Goal: Information Seeking & Learning: Learn about a topic

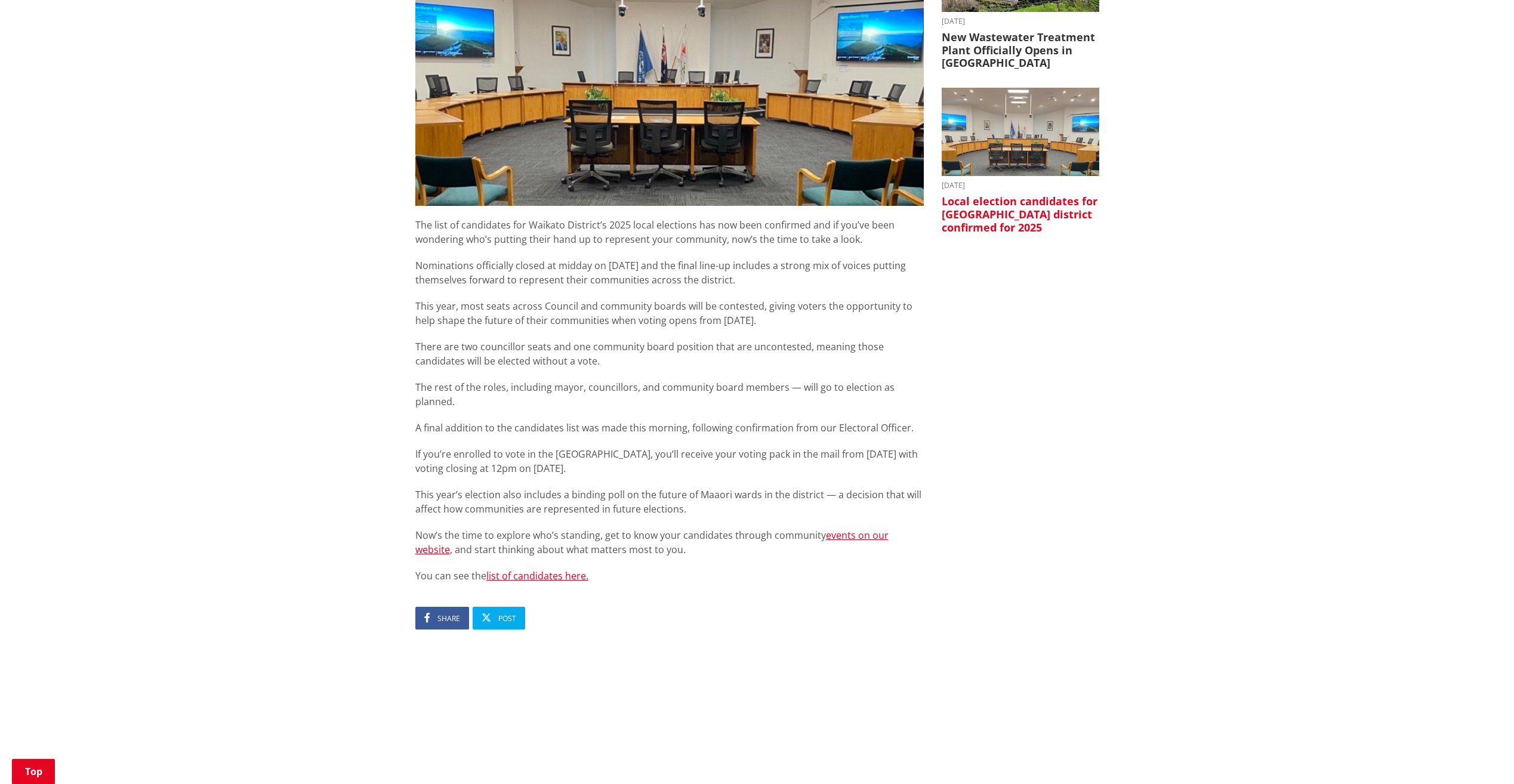
scroll to position [537, 0]
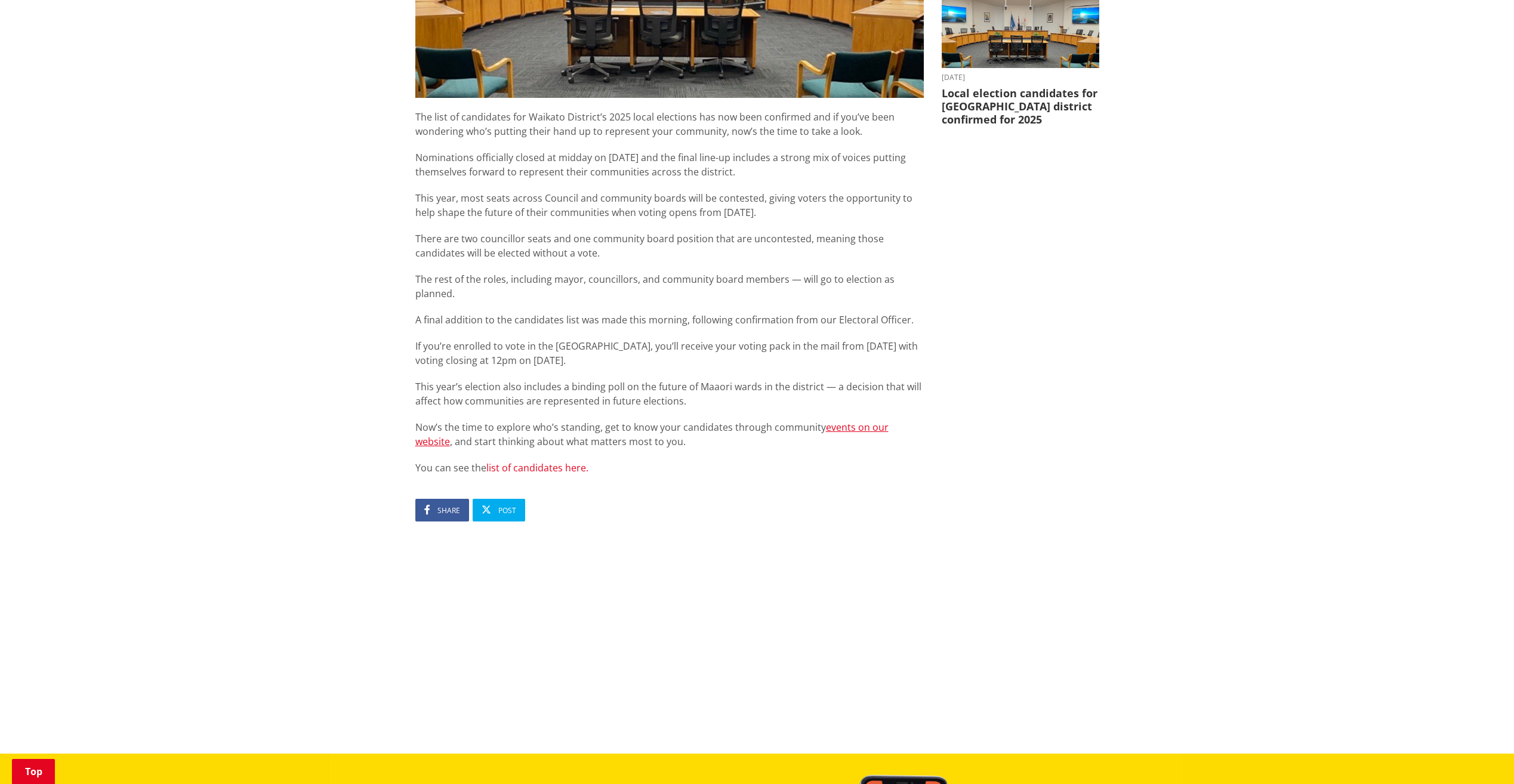
click at [531, 461] on link "list of candidates here." at bounding box center [537, 468] width 102 height 13
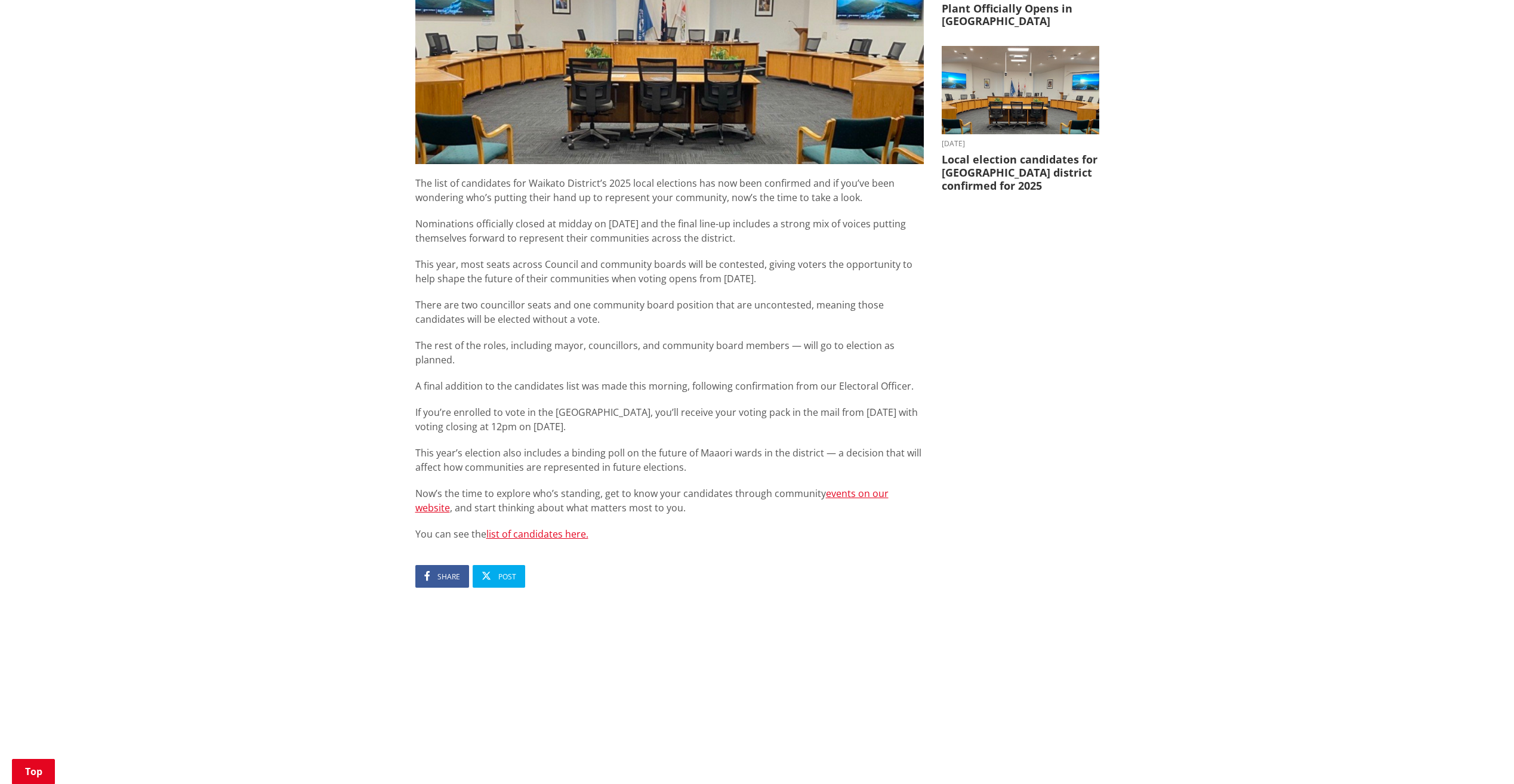
scroll to position [537, 0]
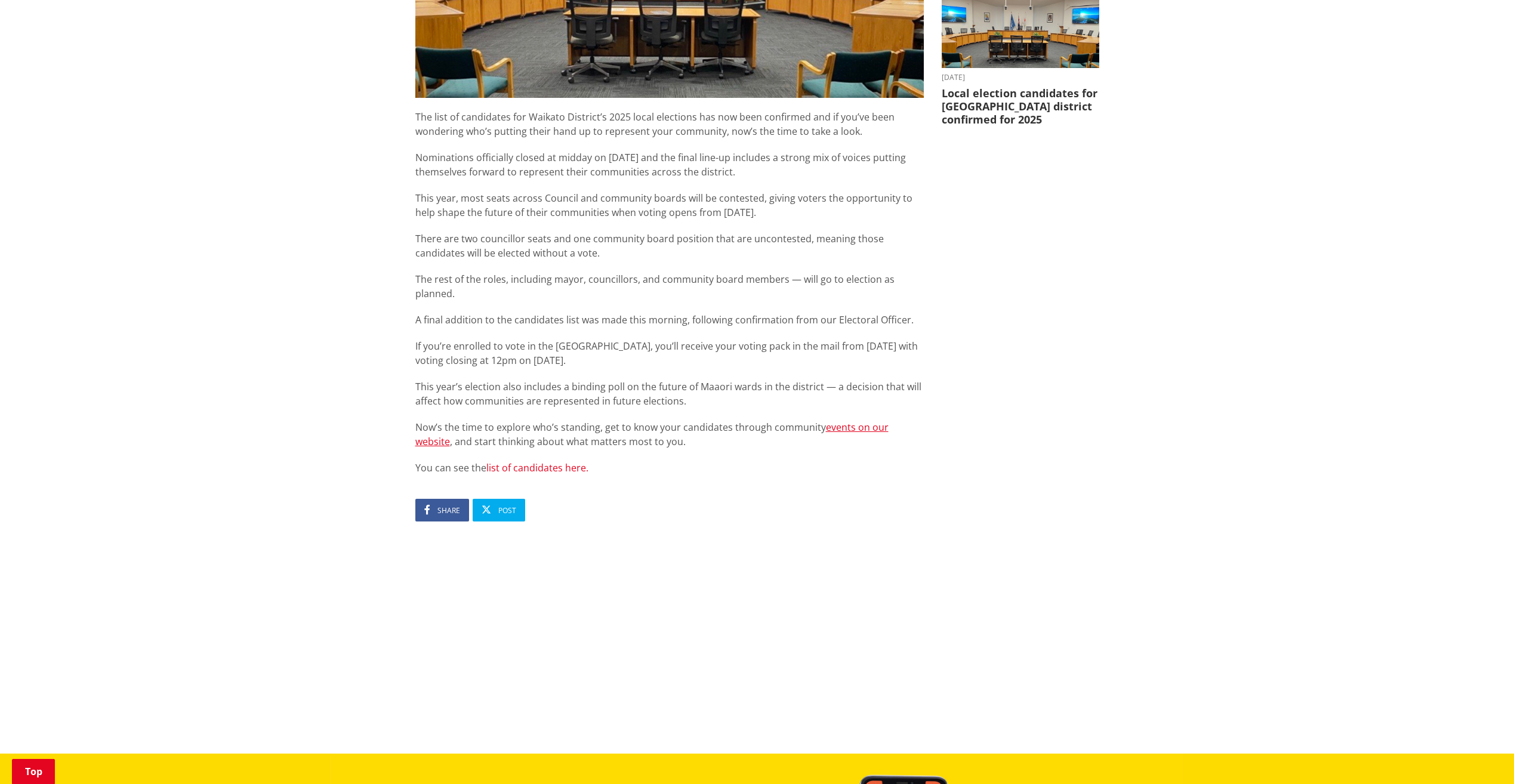
click at [522, 461] on link "list of candidates here." at bounding box center [537, 468] width 102 height 13
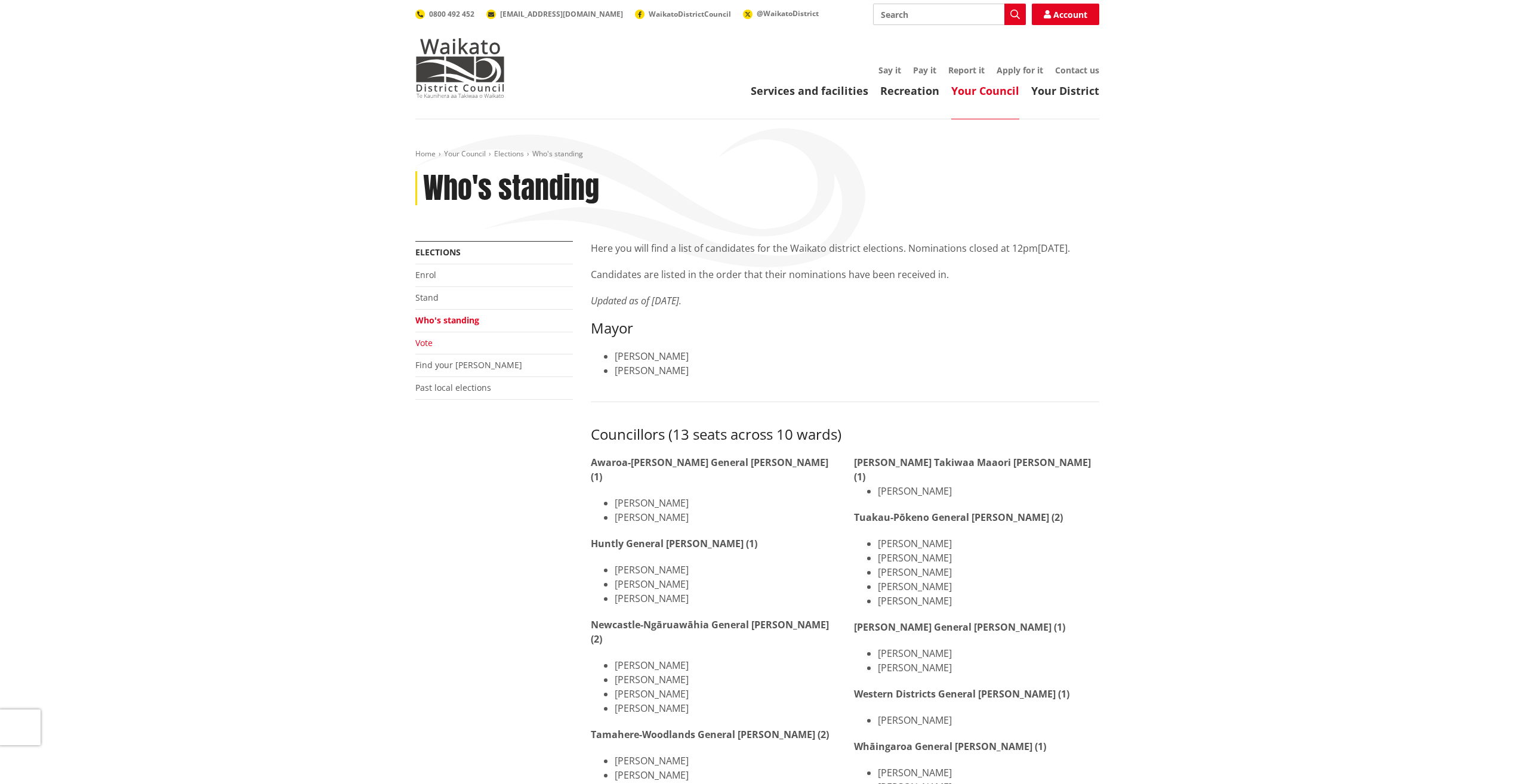
click at [430, 339] on link "Vote" at bounding box center [424, 343] width 17 height 11
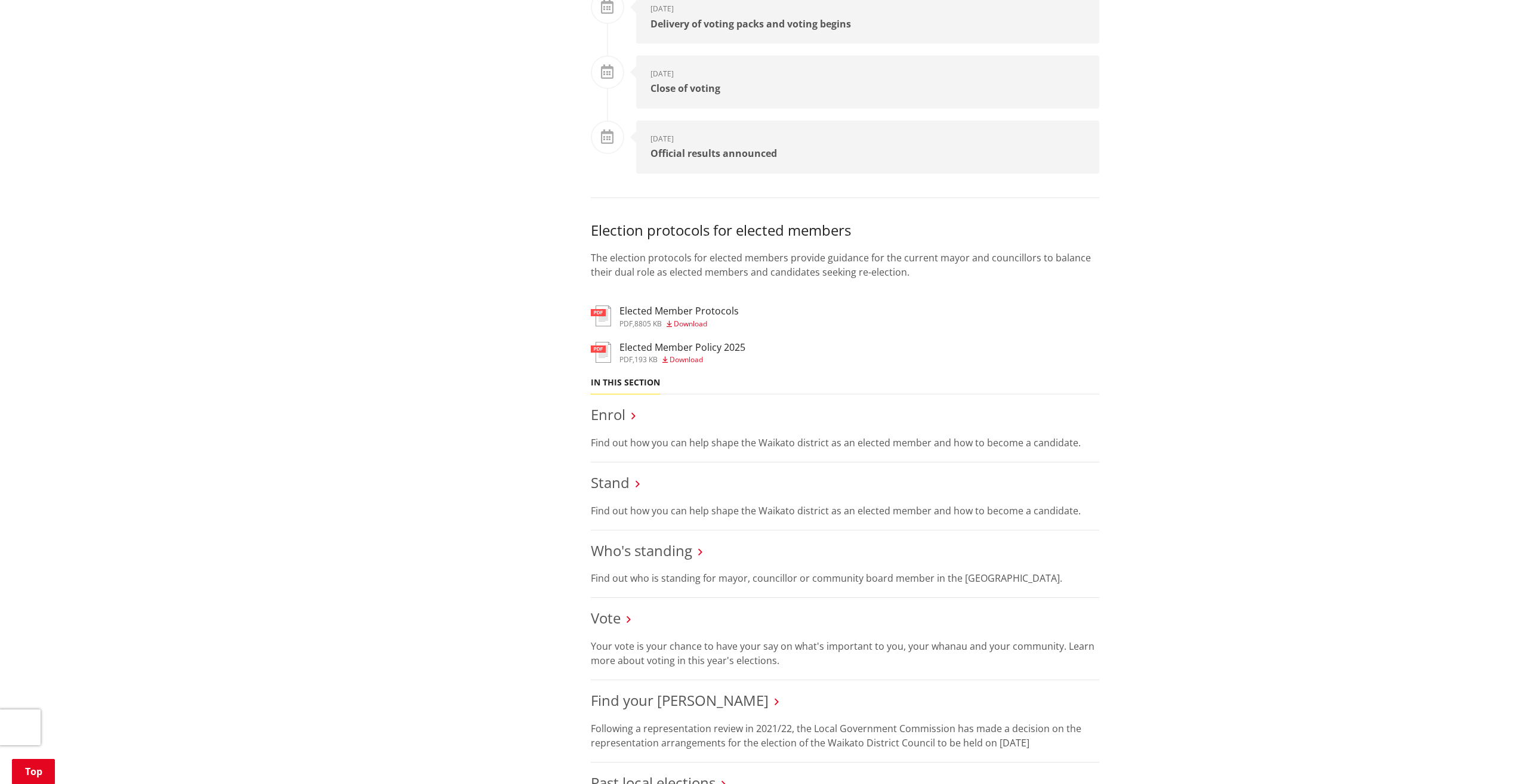
scroll to position [715, 0]
click at [647, 548] on link "Who's standing" at bounding box center [641, 549] width 102 height 20
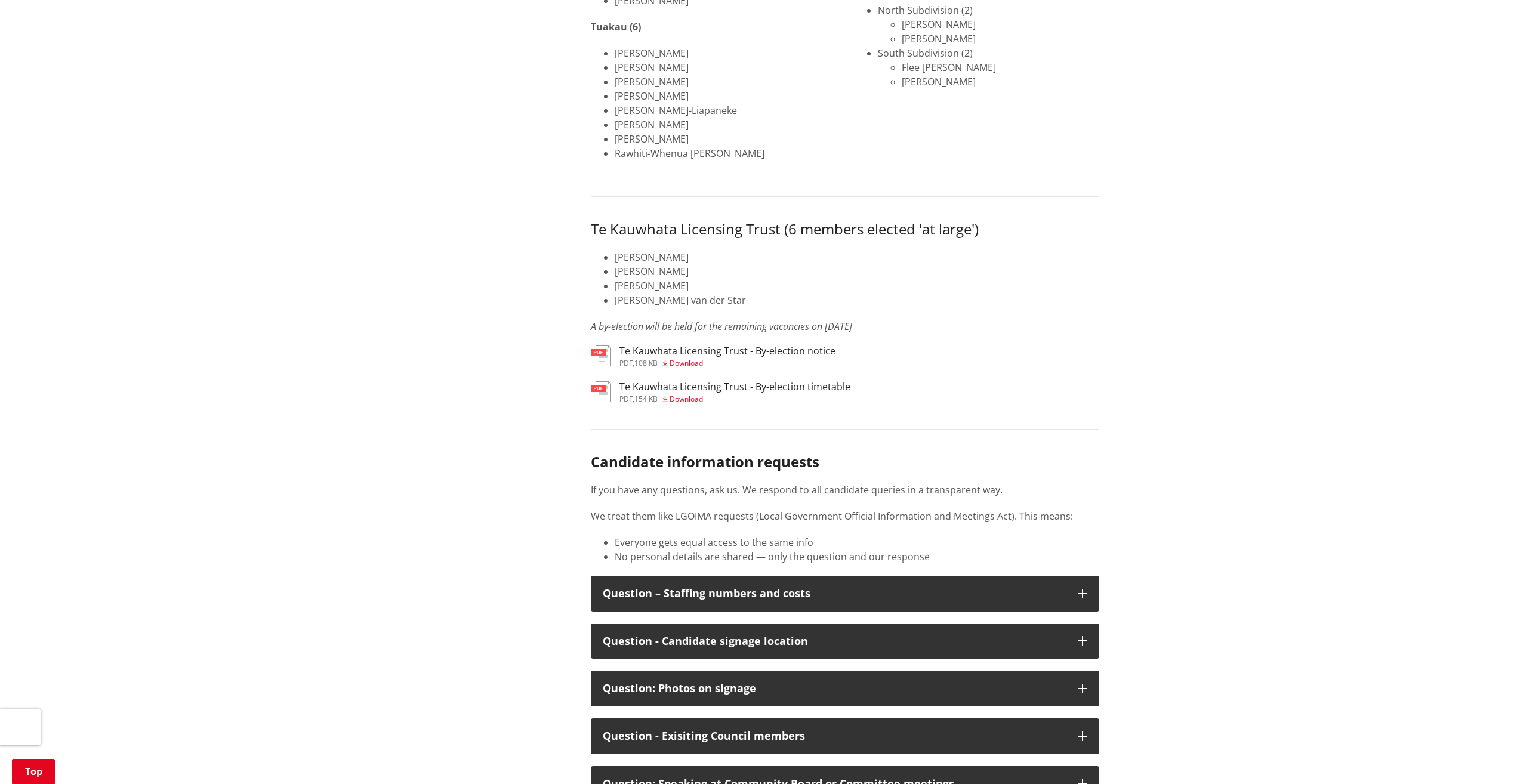
scroll to position [1372, 0]
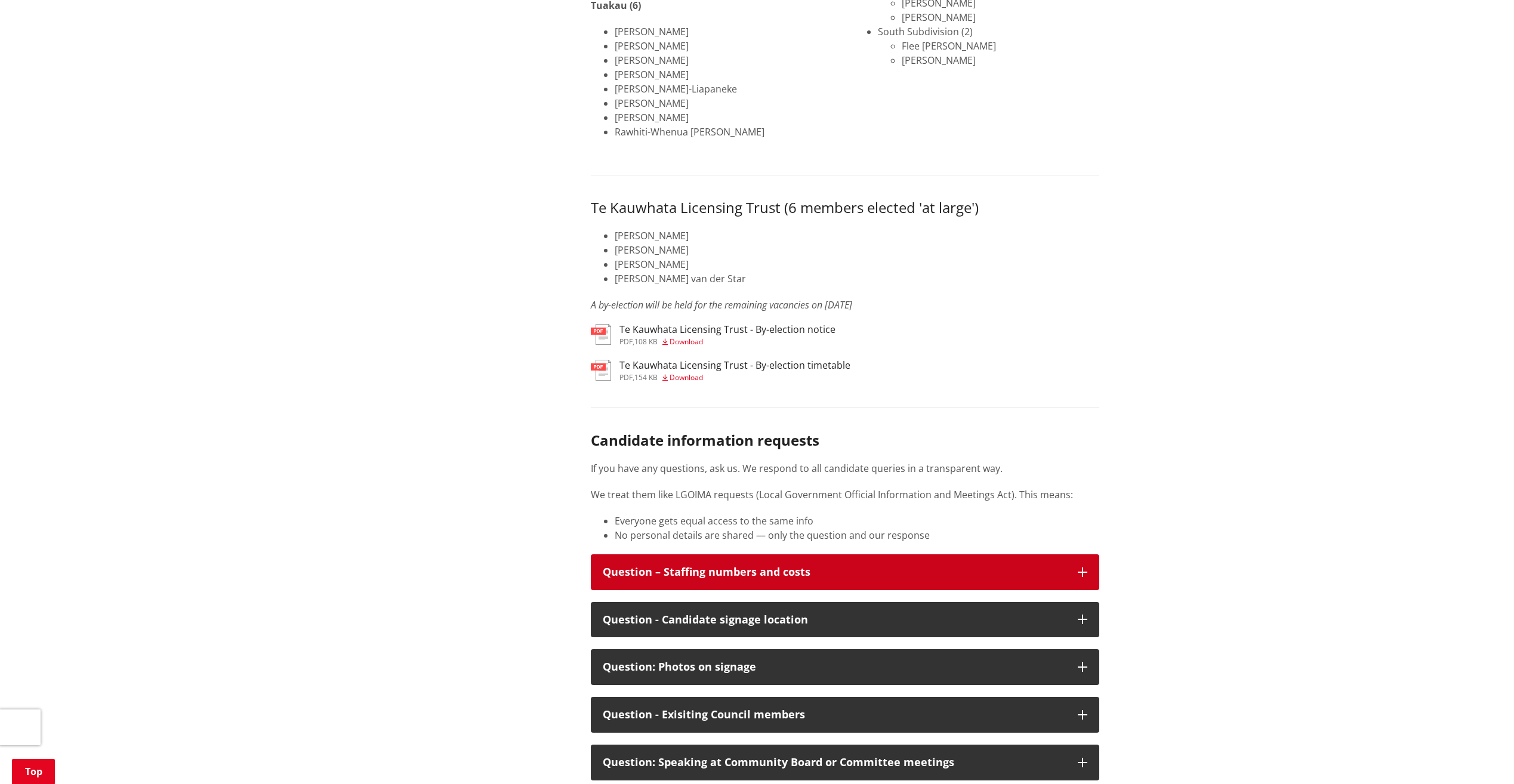
click at [889, 566] on div "Question – Staffing numbers and costs" at bounding box center [834, 572] width 463 height 12
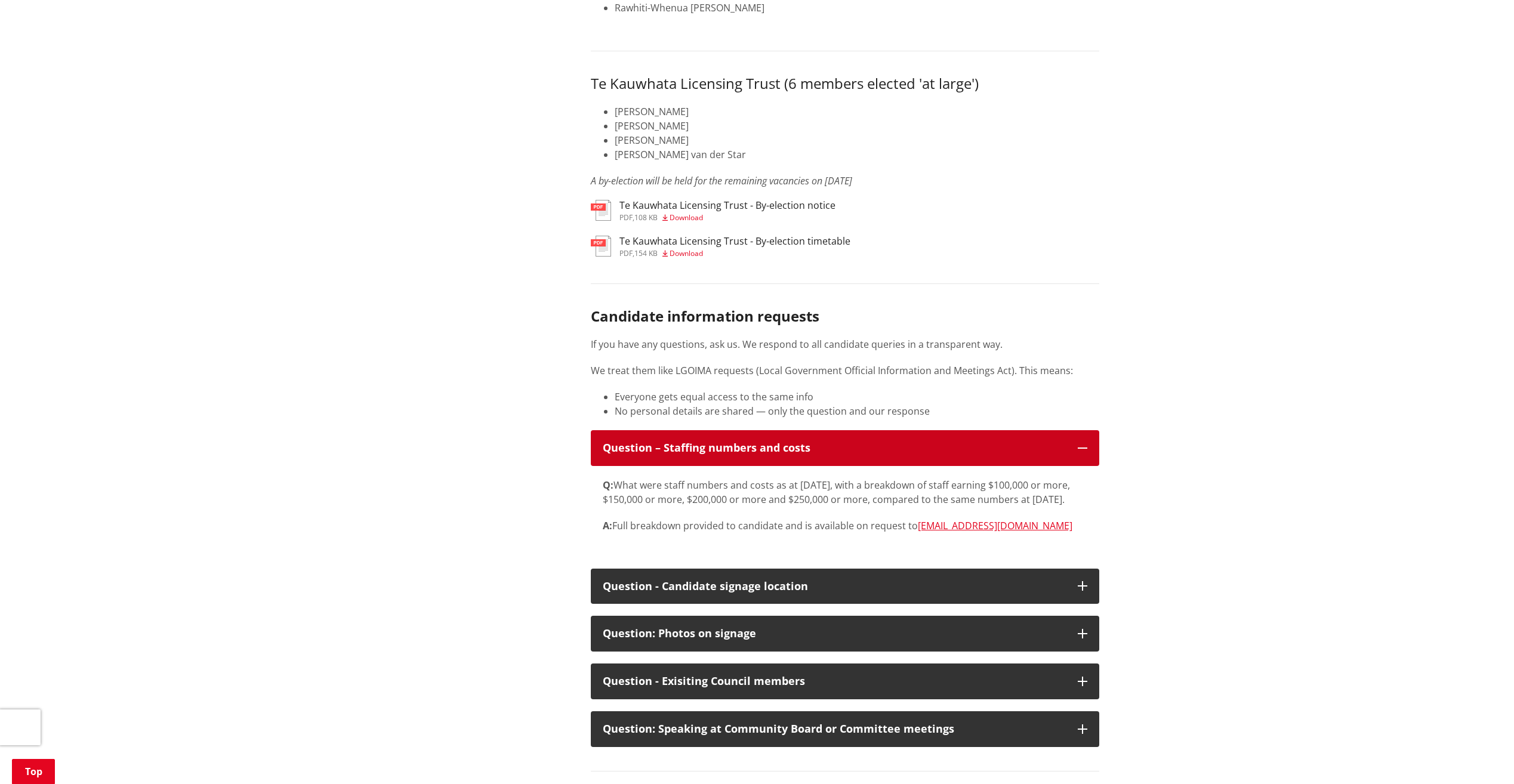
scroll to position [1551, 0]
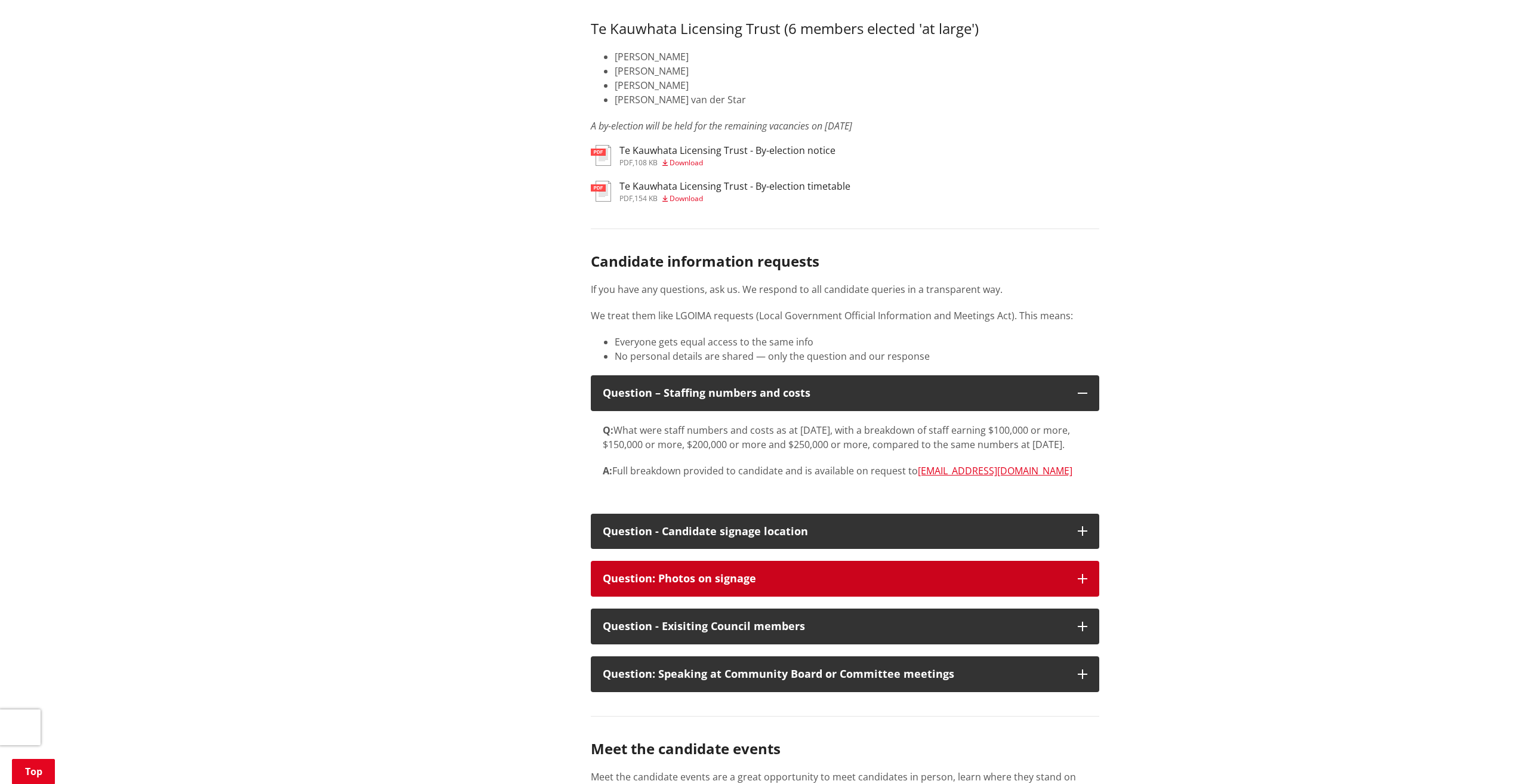
click at [765, 573] on div "Question: Photos on signage" at bounding box center [834, 578] width 463 height 12
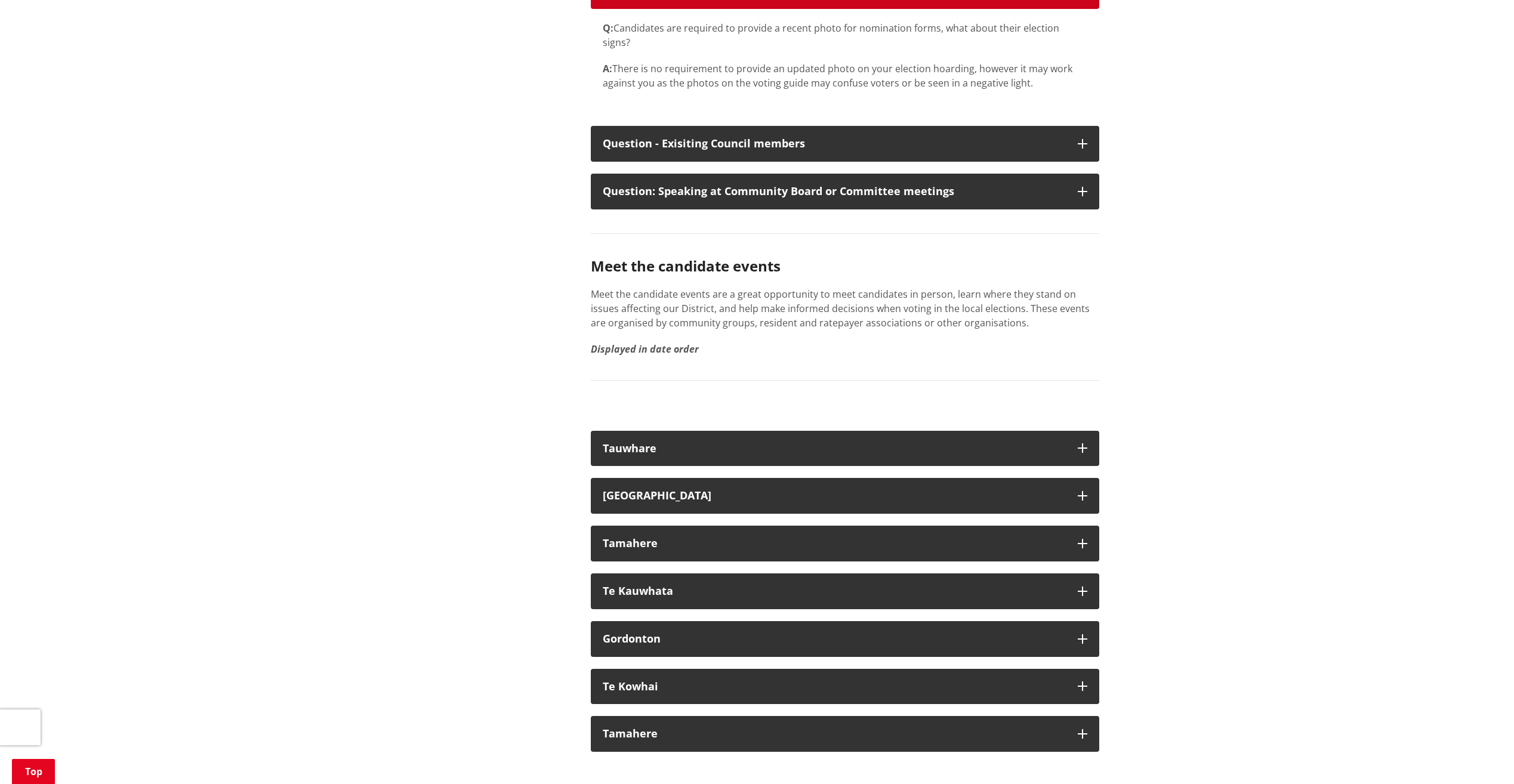
scroll to position [2147, 0]
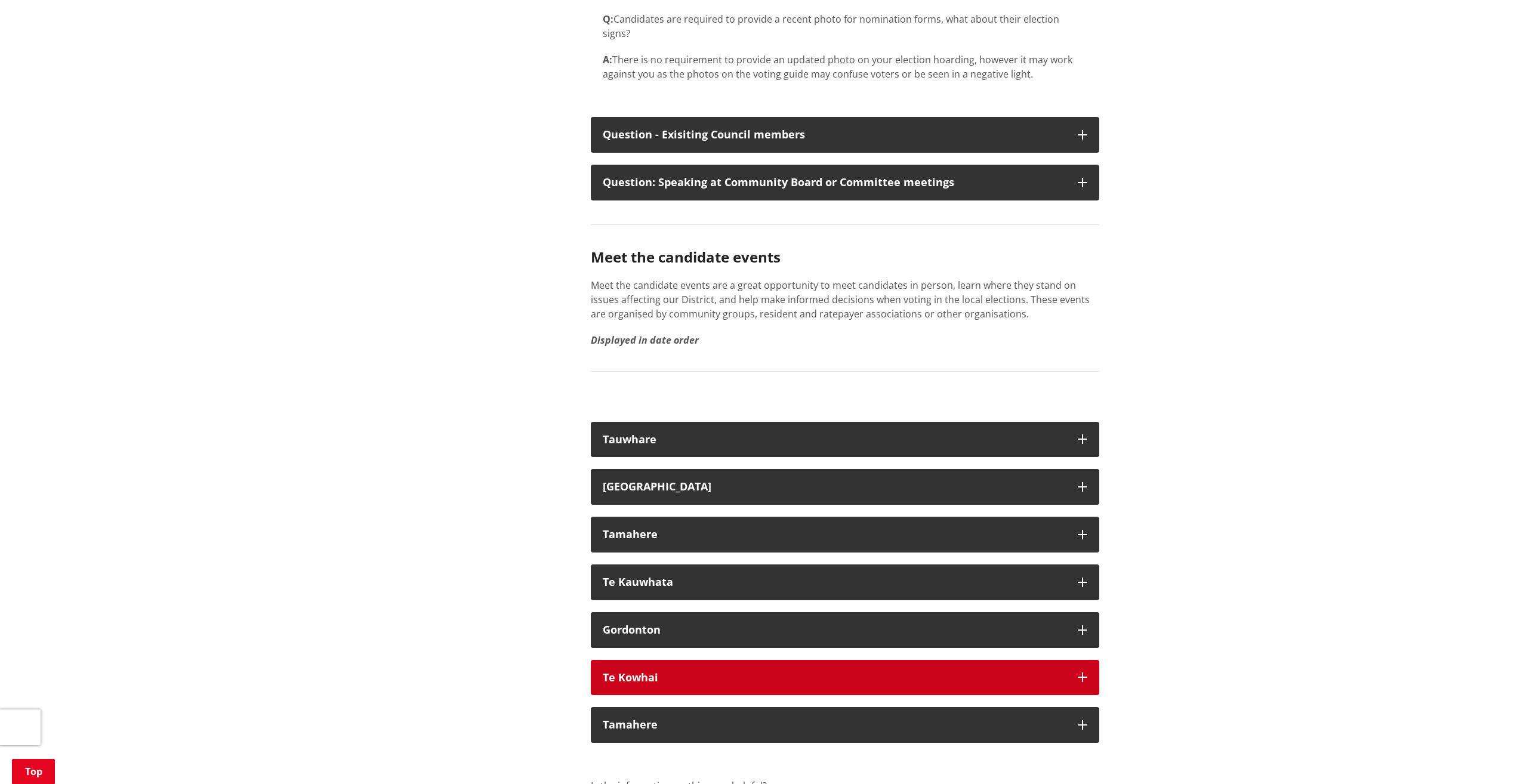
click at [748, 670] on button "Te Kowhai" at bounding box center [844, 677] width 508 height 36
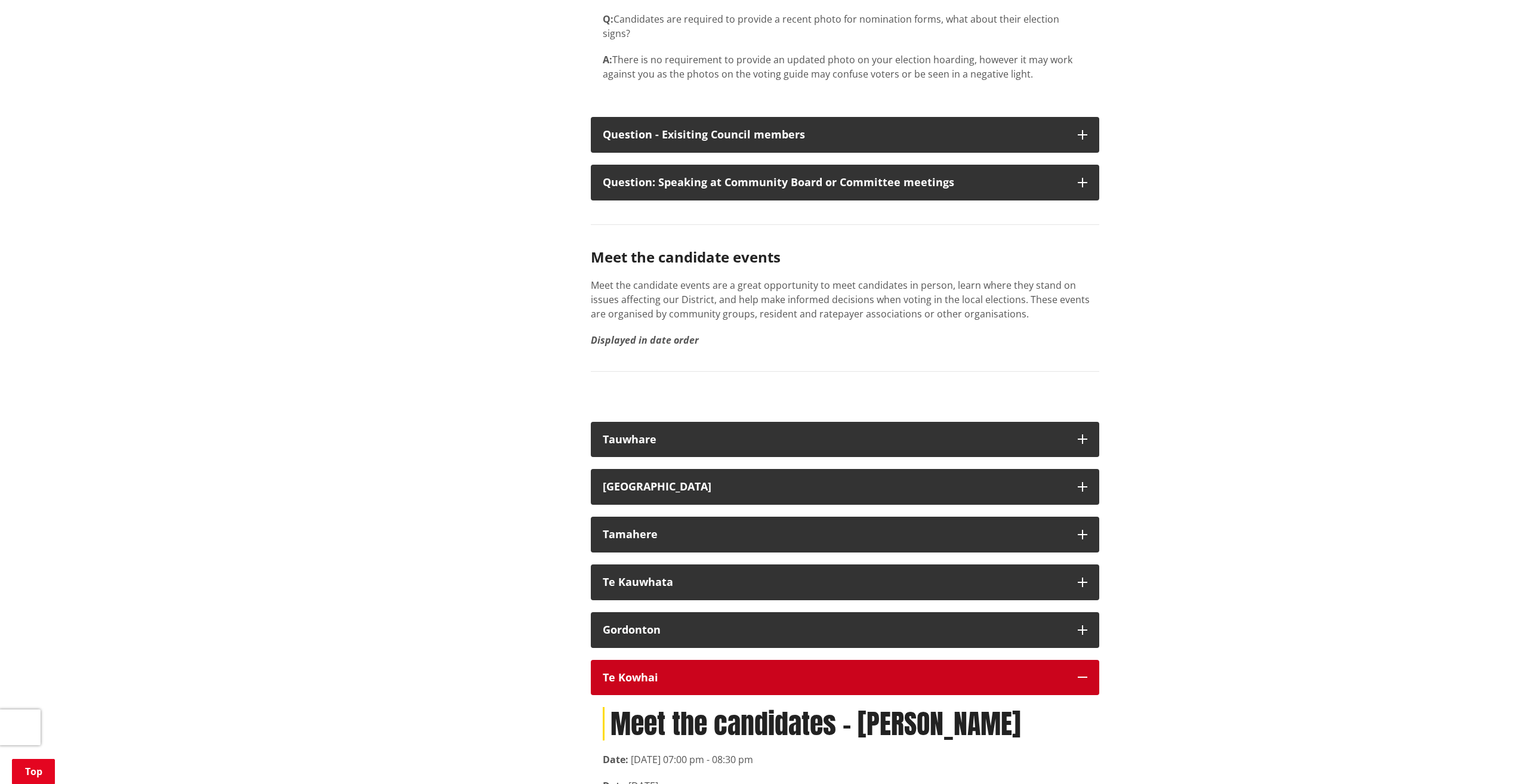
scroll to position [2386, 0]
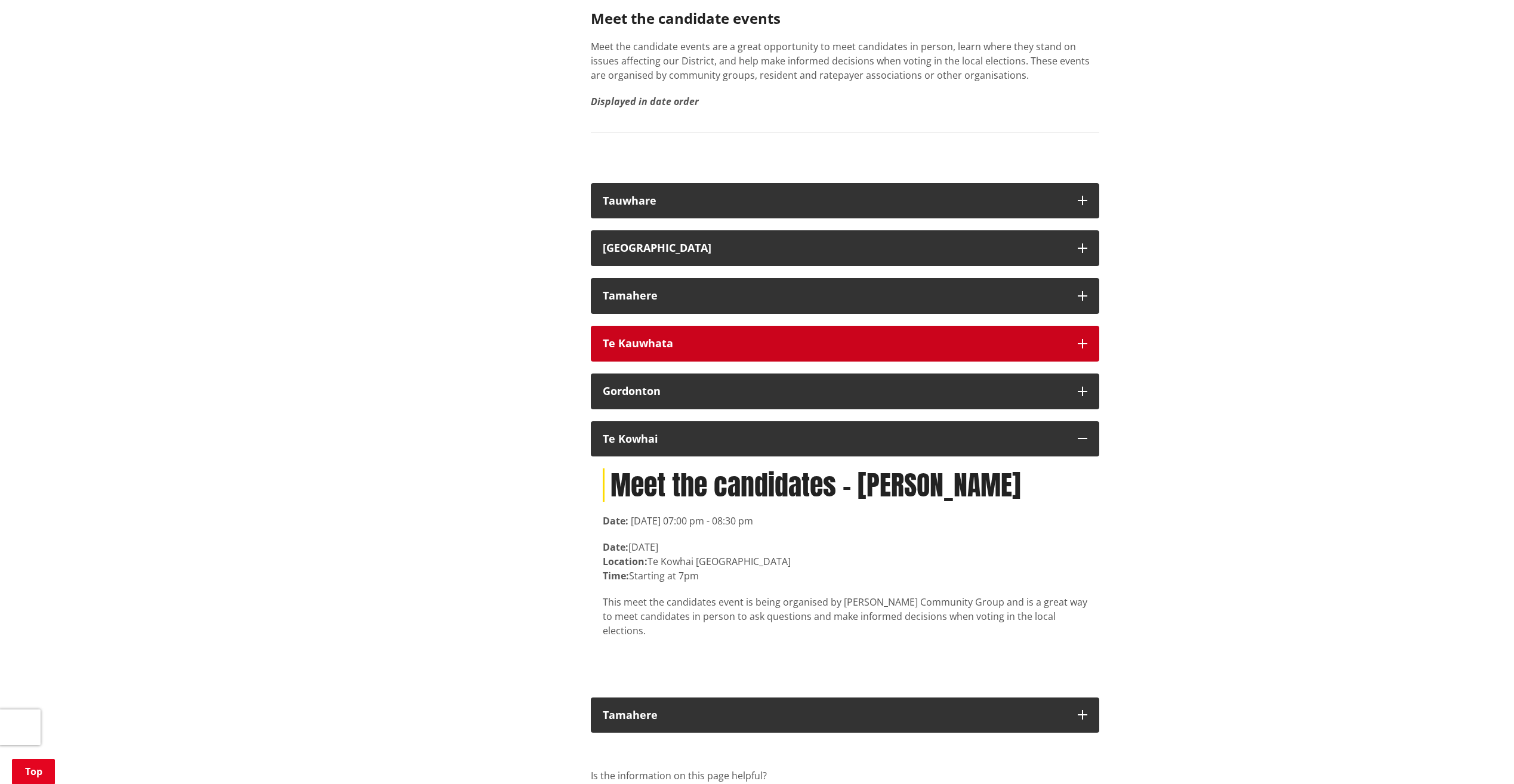
click at [674, 337] on div "Te Kauwhata" at bounding box center [834, 343] width 463 height 12
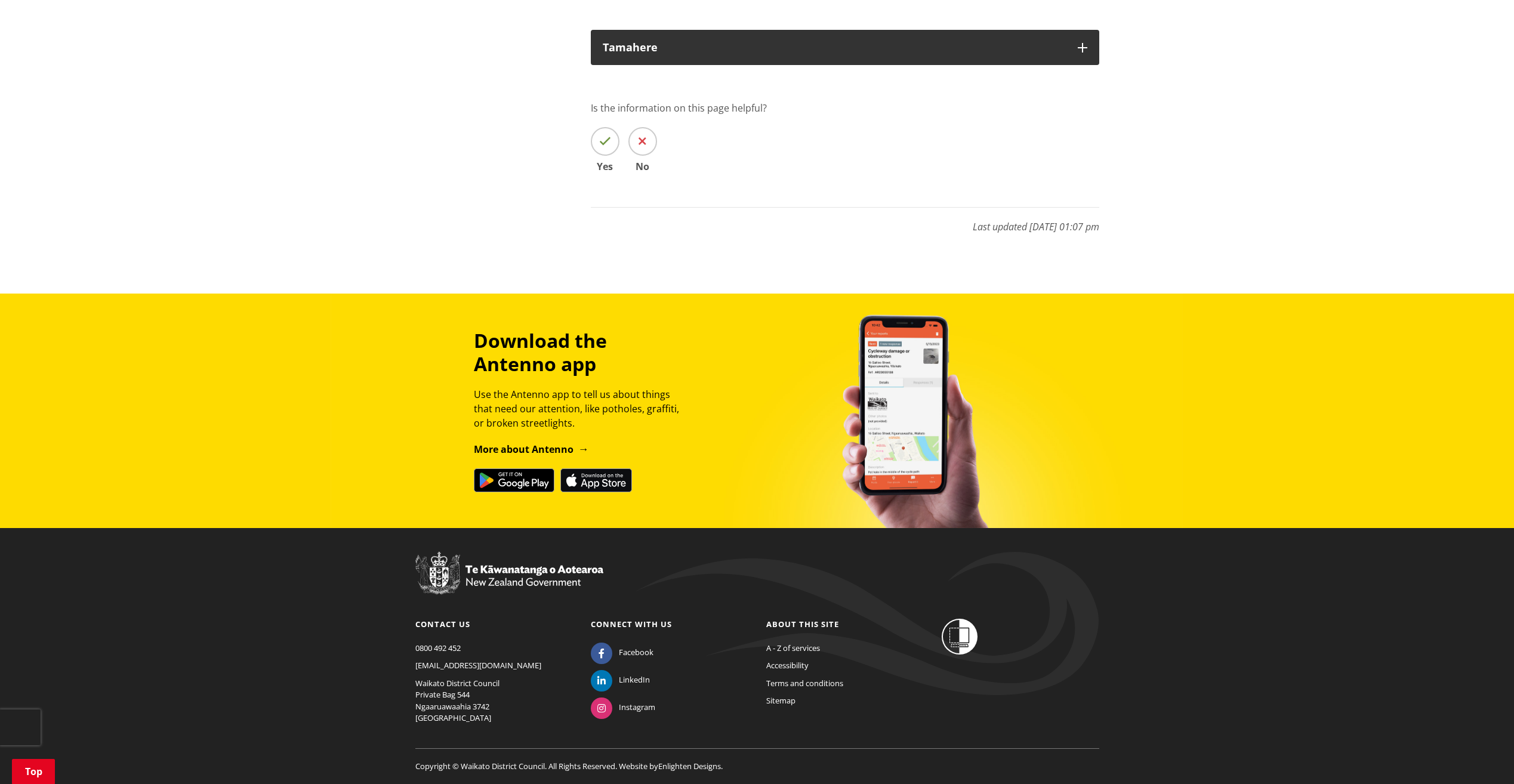
scroll to position [3303, 0]
